Goal: Task Accomplishment & Management: Use online tool/utility

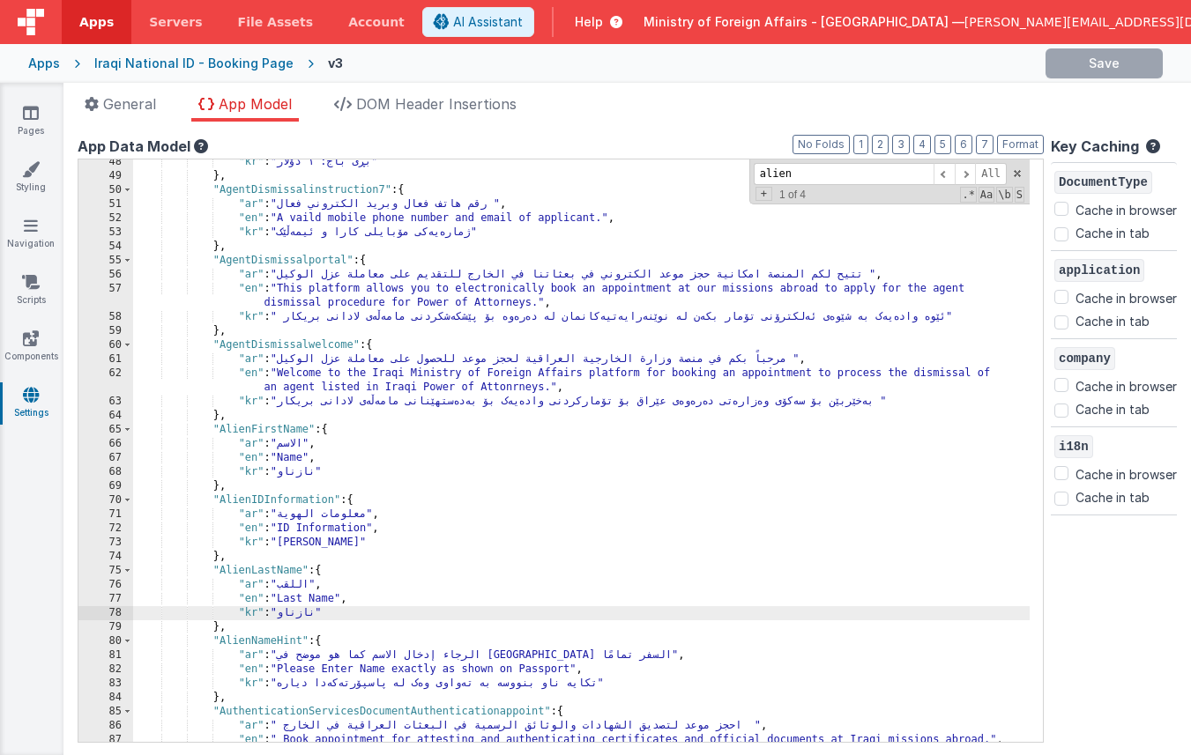
scroll to position [458, 0]
click at [770, 173] on input "alien" at bounding box center [844, 174] width 180 height 22
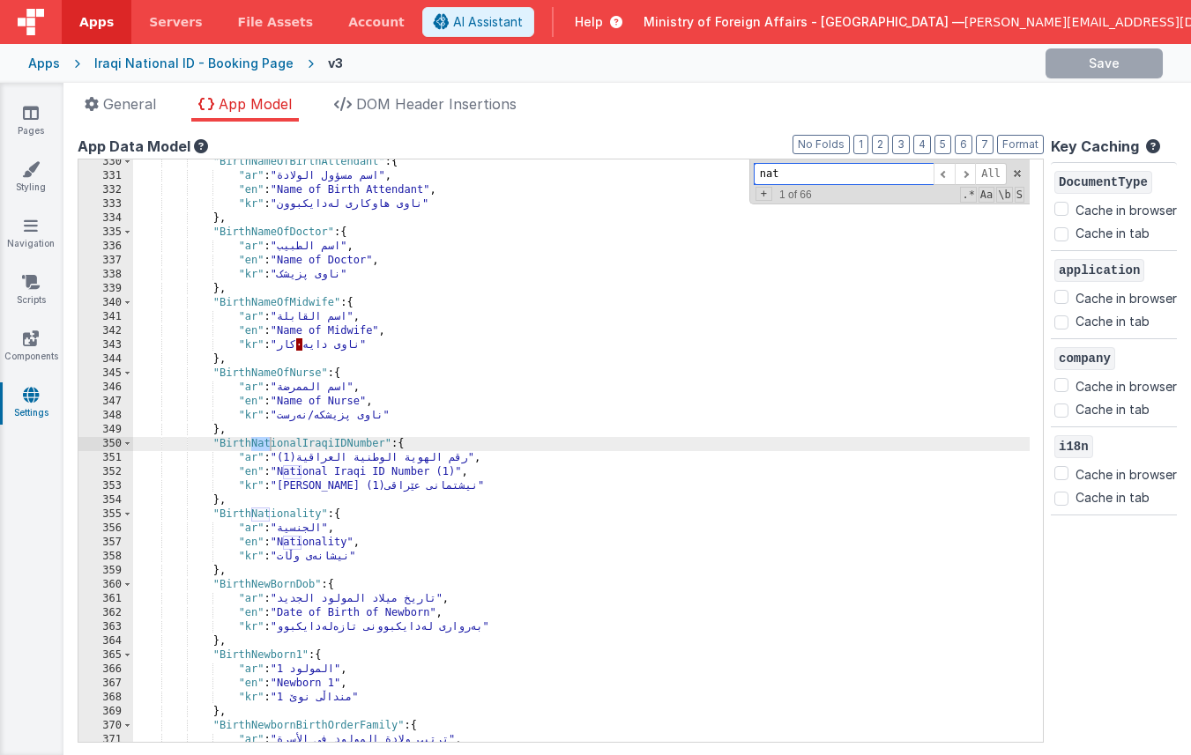
scroll to position [2824, 0]
type input "nationa"
click at [277, 512] on div ""BirthNameOfBirthAttendant" : { "ar" : "اسم مسؤول الولادة" , "en" : "Name of Bi…" at bounding box center [581, 460] width 897 height 611
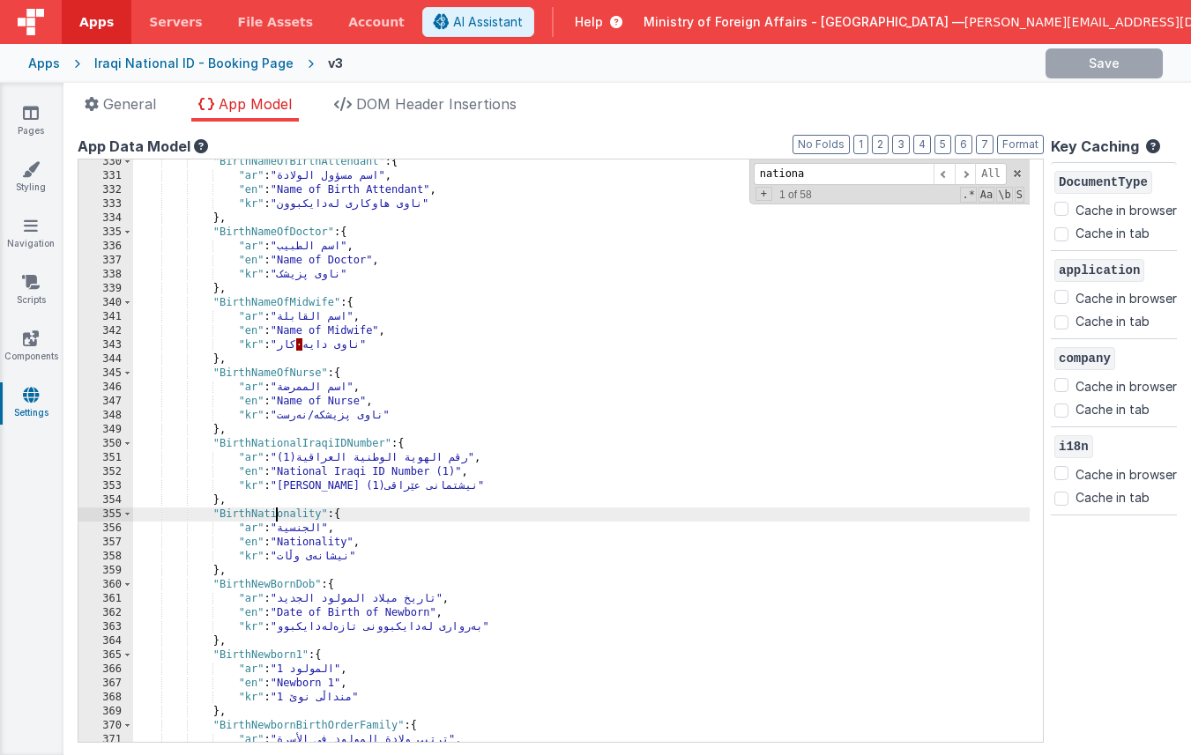
click at [277, 512] on div ""BirthNameOfBirthAttendant" : { "ar" : "اسم مسؤول الولادة" , "en" : "Name of Bi…" at bounding box center [581, 460] width 897 height 611
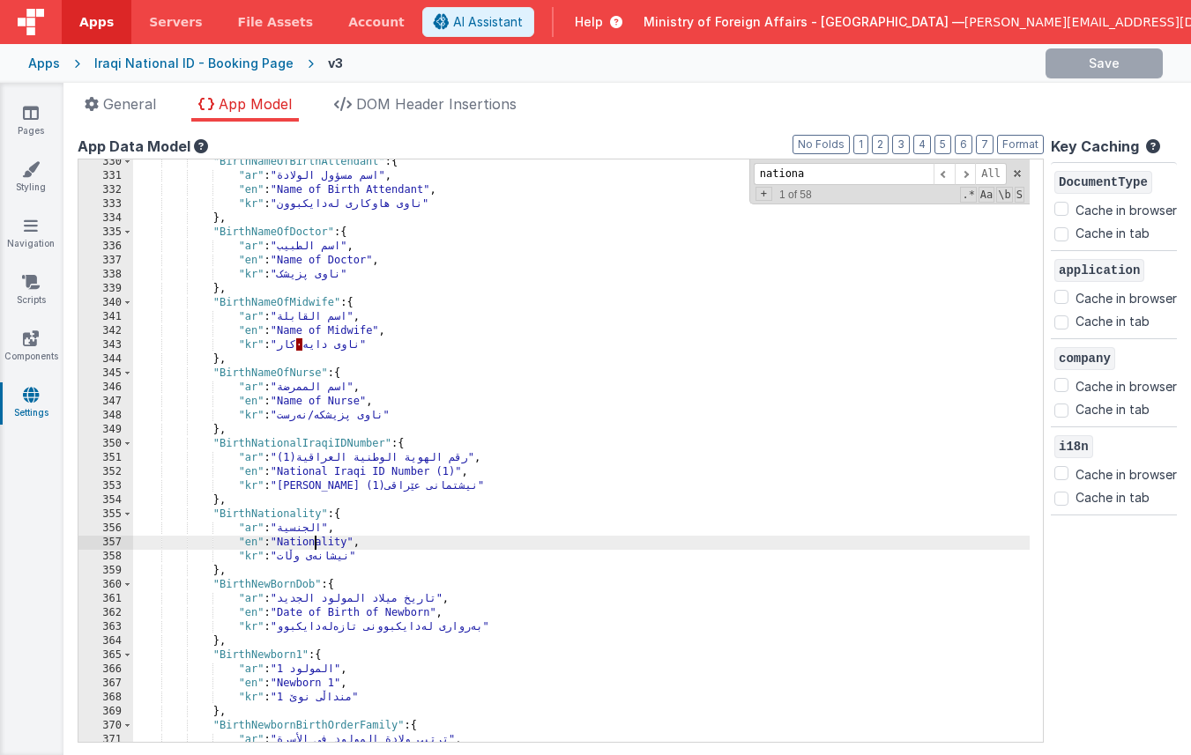
click at [317, 548] on div ""BirthNameOfBirthAttendant" : { "ar" : "اسم مسؤول الولادة" , "en" : "Name of Bi…" at bounding box center [581, 460] width 897 height 611
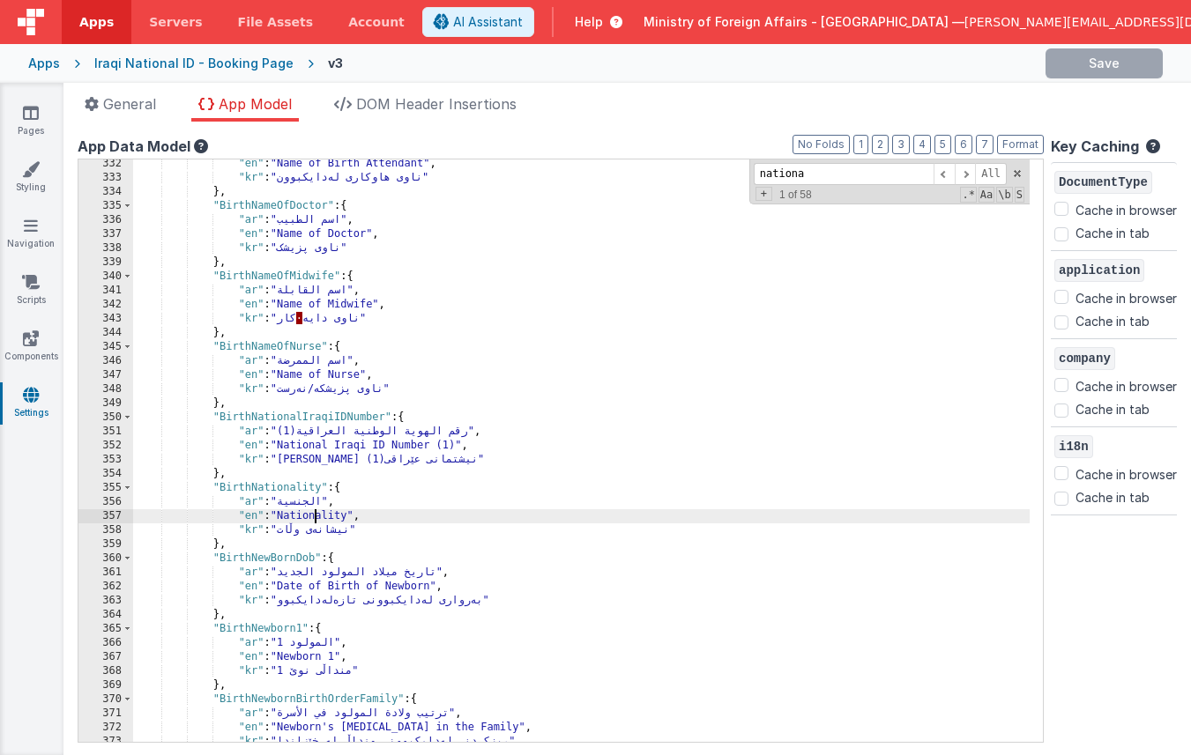
scroll to position [2840, 0]
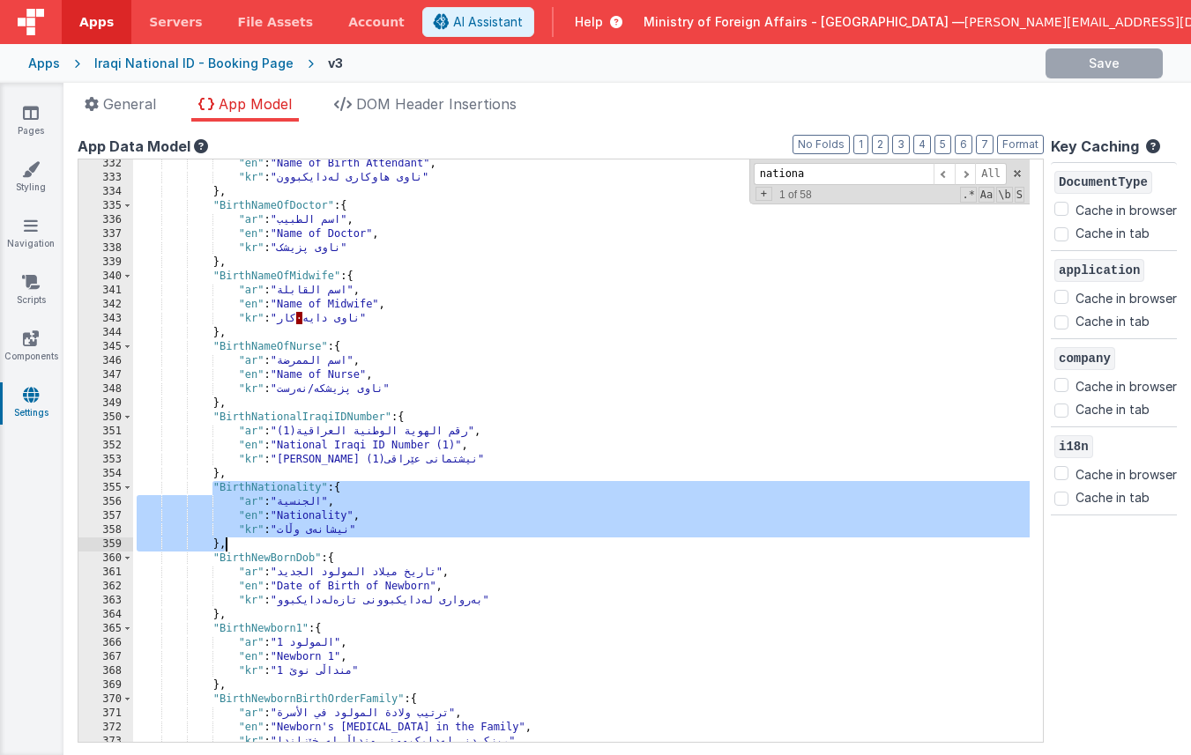
drag, startPoint x: 216, startPoint y: 490, endPoint x: 254, endPoint y: 540, distance: 62.2
click at [254, 540] on div ""en" : "Name of Birth Attendant" , "kr" : "ناوی هاوکاری لەدایکبوون" } , "BirthN…" at bounding box center [581, 462] width 897 height 611
click at [257, 548] on div ""en" : "Name of Birth Attendant" , "kr" : "ناوی هاوکاری لەدایکبوون" } , "BirthN…" at bounding box center [581, 462] width 897 height 611
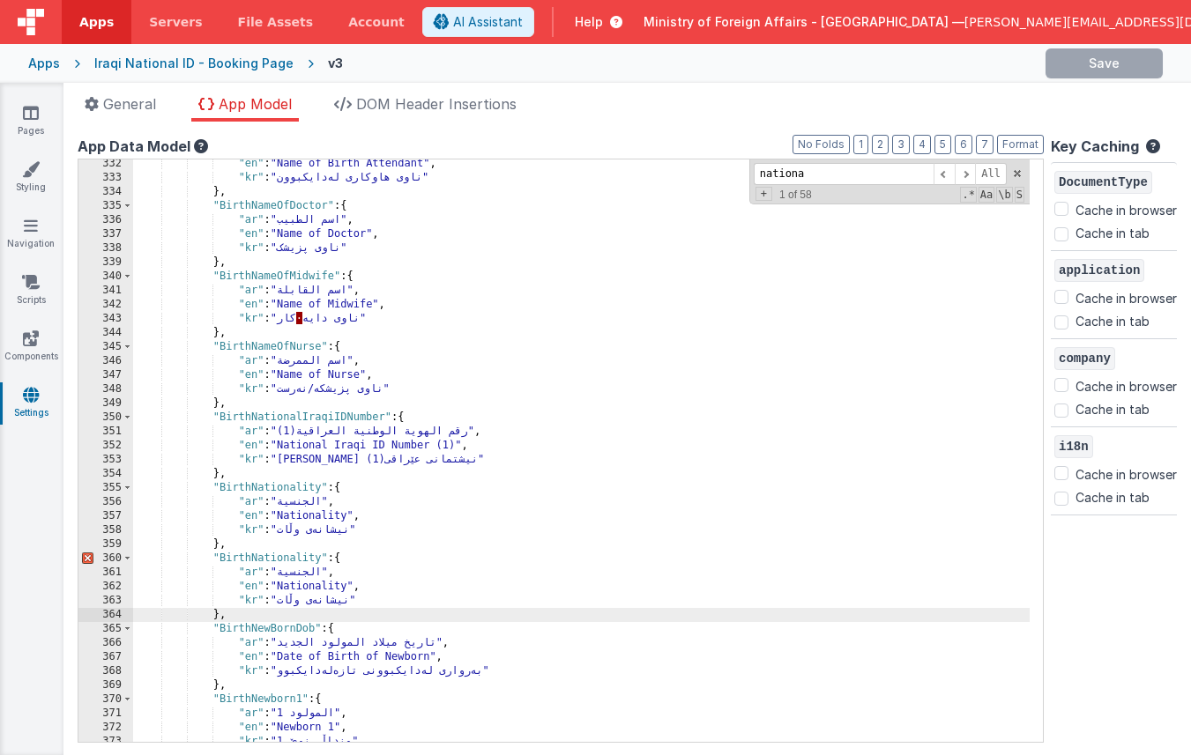
click at [275, 561] on div ""en" : "Name of Birth Attendant" , "kr" : "ناوی هاوکاری لەدایکبوون" } , "BirthN…" at bounding box center [581, 462] width 897 height 611
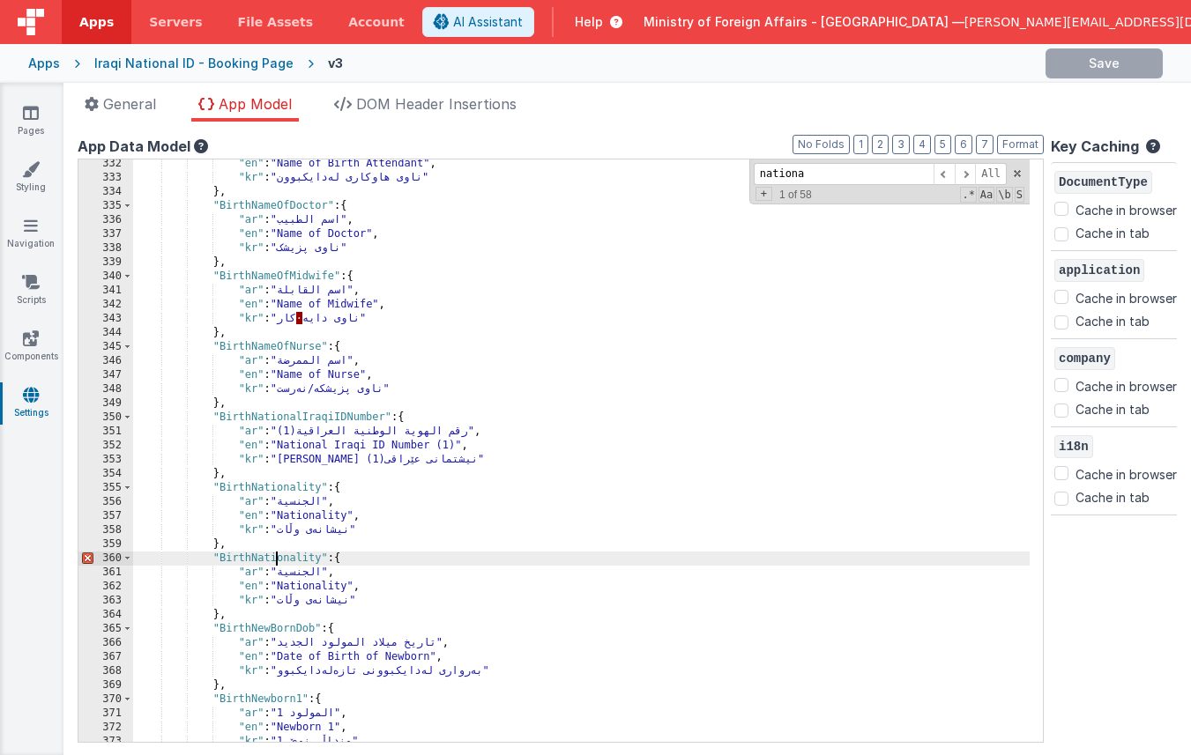
click at [275, 561] on div ""en" : "Name of Birth Attendant" , "kr" : "ناوی هاوکاری لەدایکبوون" } , "BirthN…" at bounding box center [581, 462] width 897 height 611
click at [300, 585] on div ""en" : "Name of Birth Attendant" , "kr" : "ناوی هاوکاری لەدایکبوون" } , "BirthN…" at bounding box center [581, 462] width 897 height 611
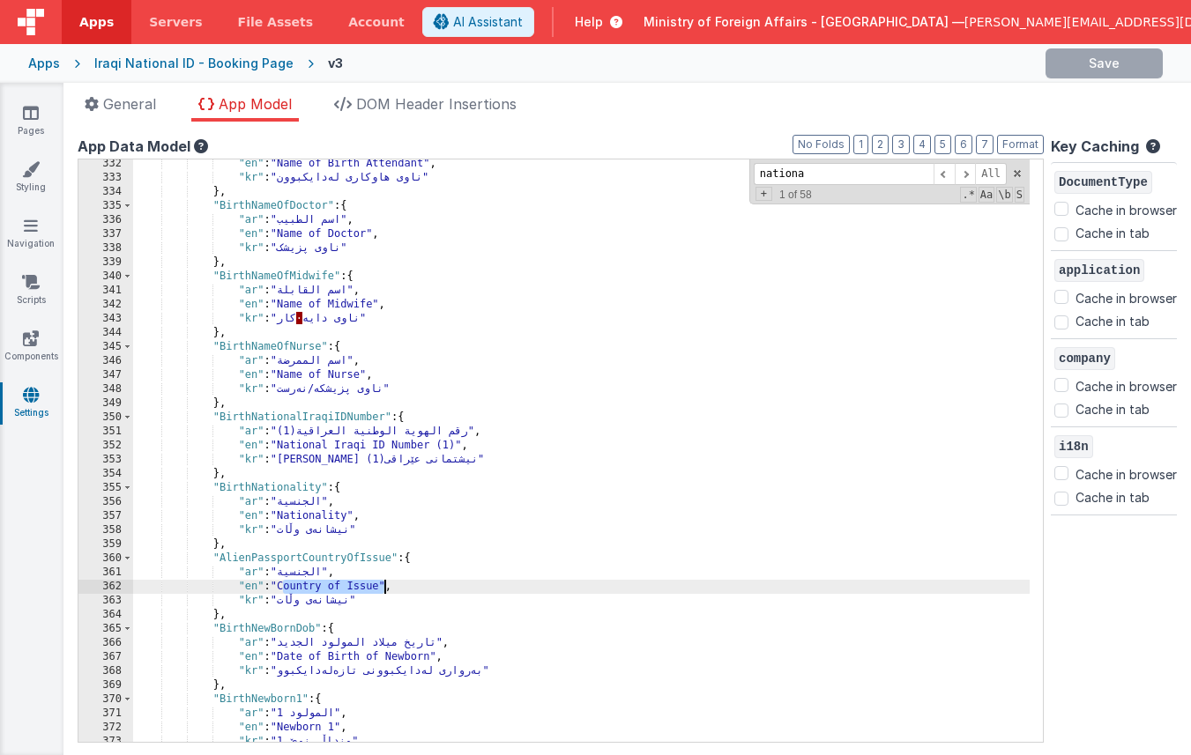
drag, startPoint x: 283, startPoint y: 586, endPoint x: 383, endPoint y: 589, distance: 99.7
click at [383, 589] on div ""en" : "Name of Birth Attendant" , "kr" : "ناوی هاوکاری لەدایکبوون" } , "BirthN…" at bounding box center [581, 462] width 897 height 611
click at [310, 574] on div ""en" : "Name of Birth Attendant" , "kr" : "ناوی هاوکاری لەدایکبوون" } , "BirthN…" at bounding box center [581, 462] width 897 height 611
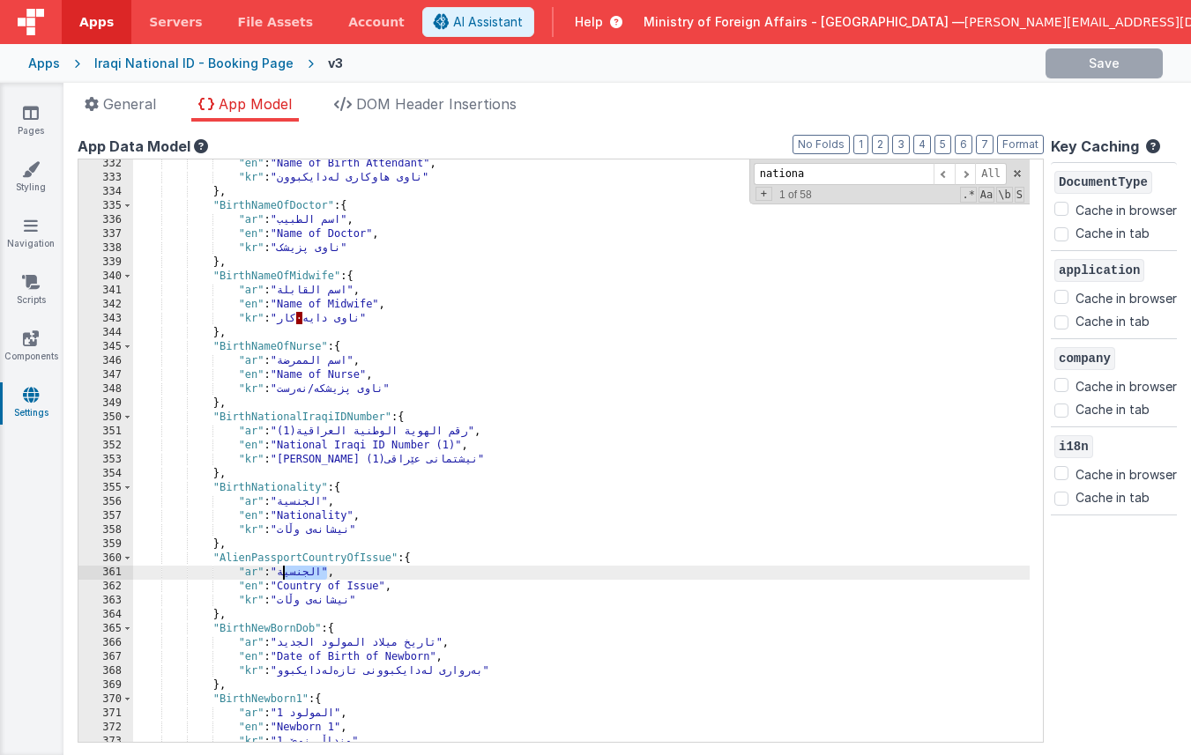
click at [310, 574] on div ""en" : "Name of Birth Attendant" , "kr" : "ناوی هاوکاری لەدایکبوون" } , "BirthN…" at bounding box center [581, 462] width 897 height 611
click at [319, 600] on div ""en" : "Name of Birth Attendant" , "kr" : "ناوی هاوکاری لەدایکبوون" } , "BirthN…" at bounding box center [581, 462] width 897 height 611
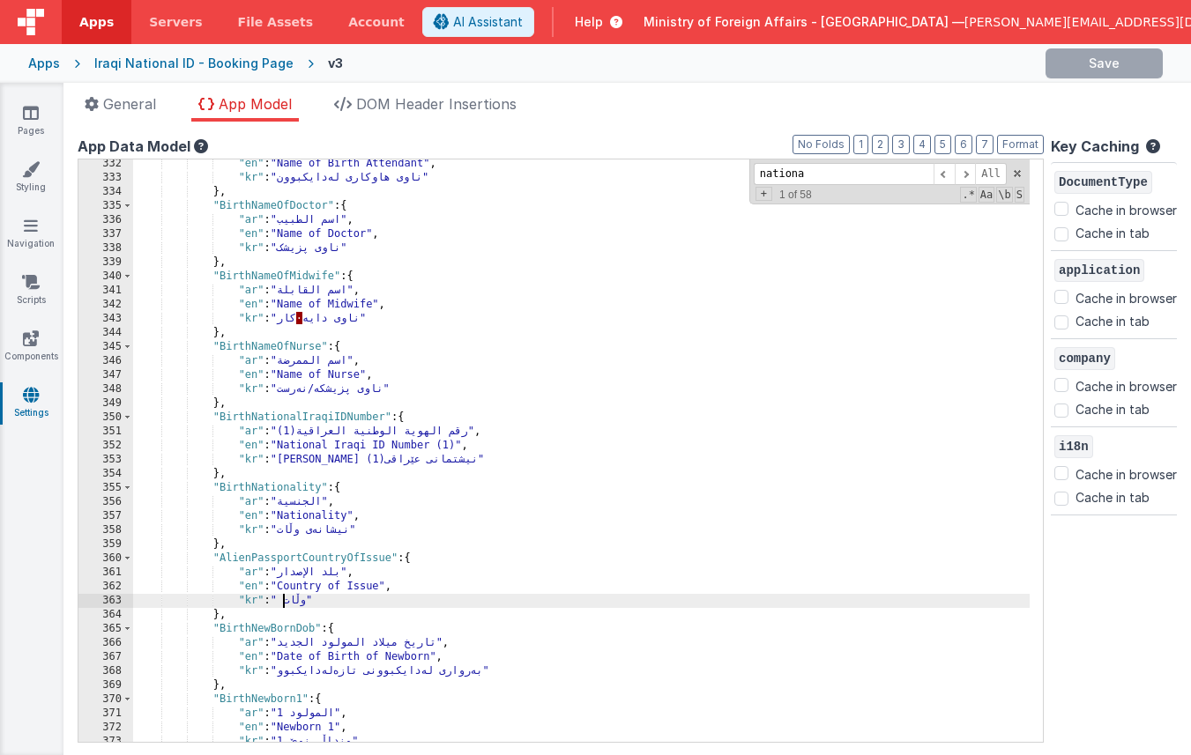
click at [294, 600] on div ""en" : "Name of Birth Attendant" , "kr" : "ناوی هاوکاری لەدایکبوون" } , "BirthN…" at bounding box center [581, 462] width 897 height 611
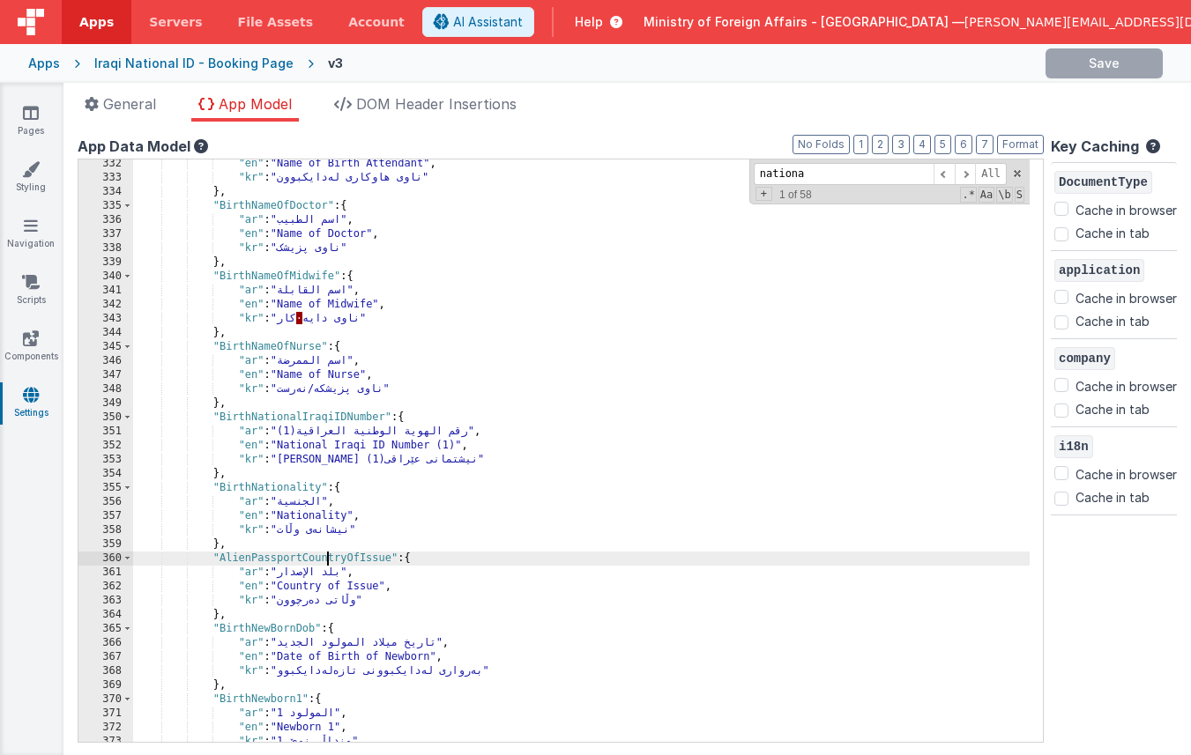
click at [327, 561] on div ""en" : "Name of Birth Attendant" , "kr" : "ناوی هاوکاری لەدایکبوون" } , "BirthN…" at bounding box center [581, 462] width 897 height 611
click at [1011, 170] on span at bounding box center [1017, 173] width 12 height 12
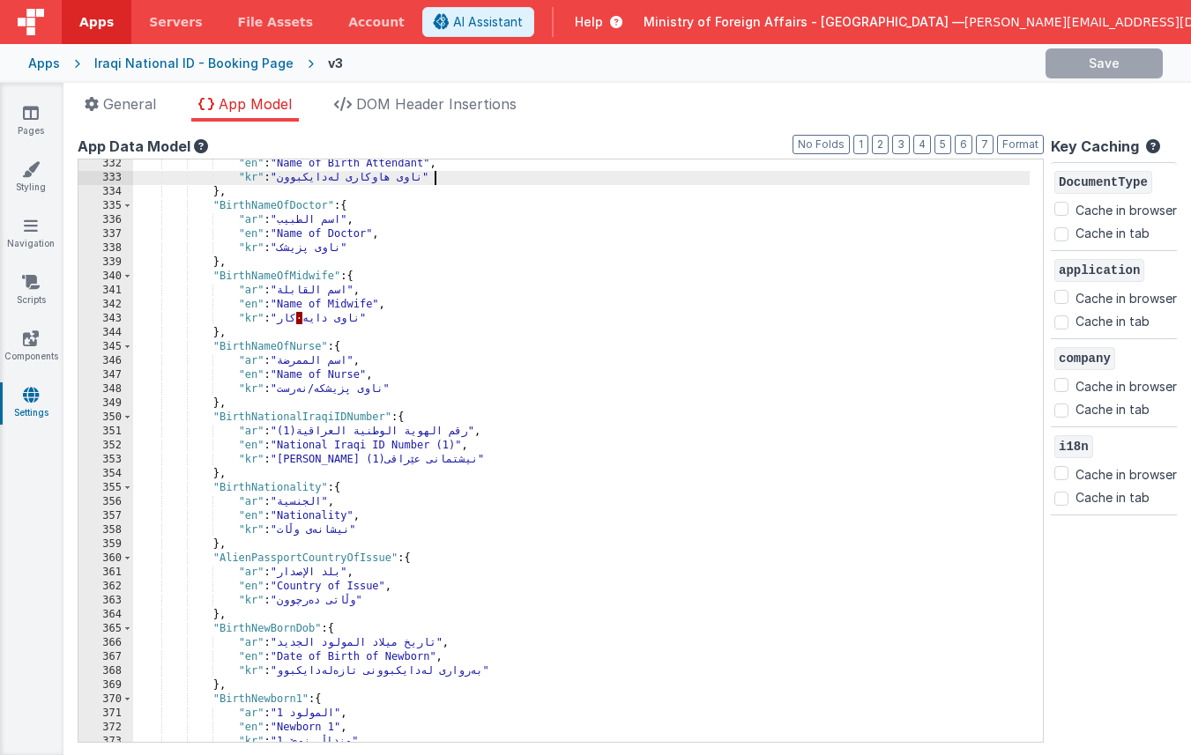
click at [801, 182] on div ""en" : "Name of Birth Attendant" , "kr" : "ناوی هاوکاری لەدایکبوون" } , "BirthN…" at bounding box center [581, 462] width 897 height 611
